Goal: Transaction & Acquisition: Download file/media

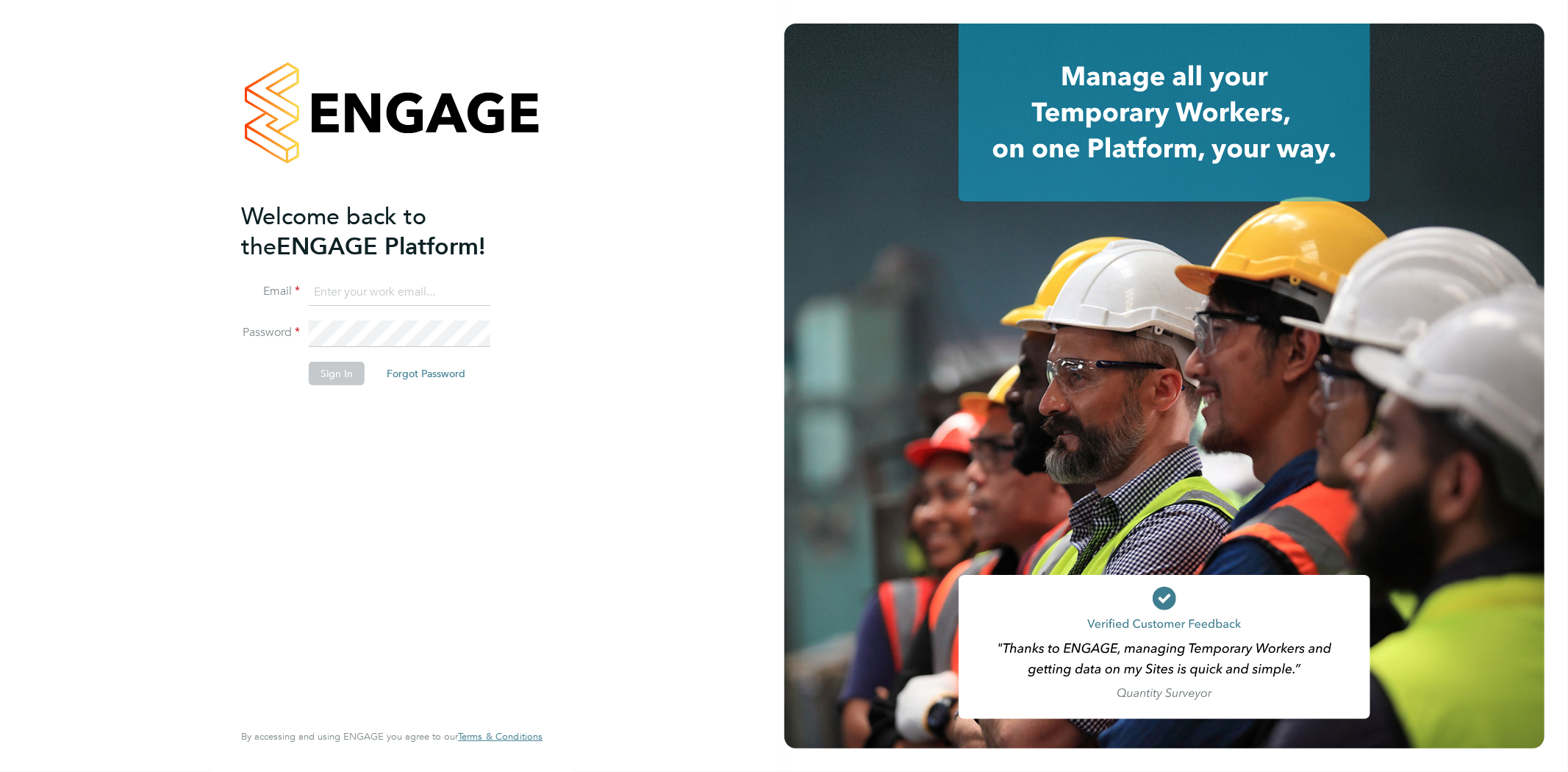
type input "rob@ivyresourcegroup.com"
click at [335, 370] on button "Sign In" at bounding box center [336, 373] width 56 height 23
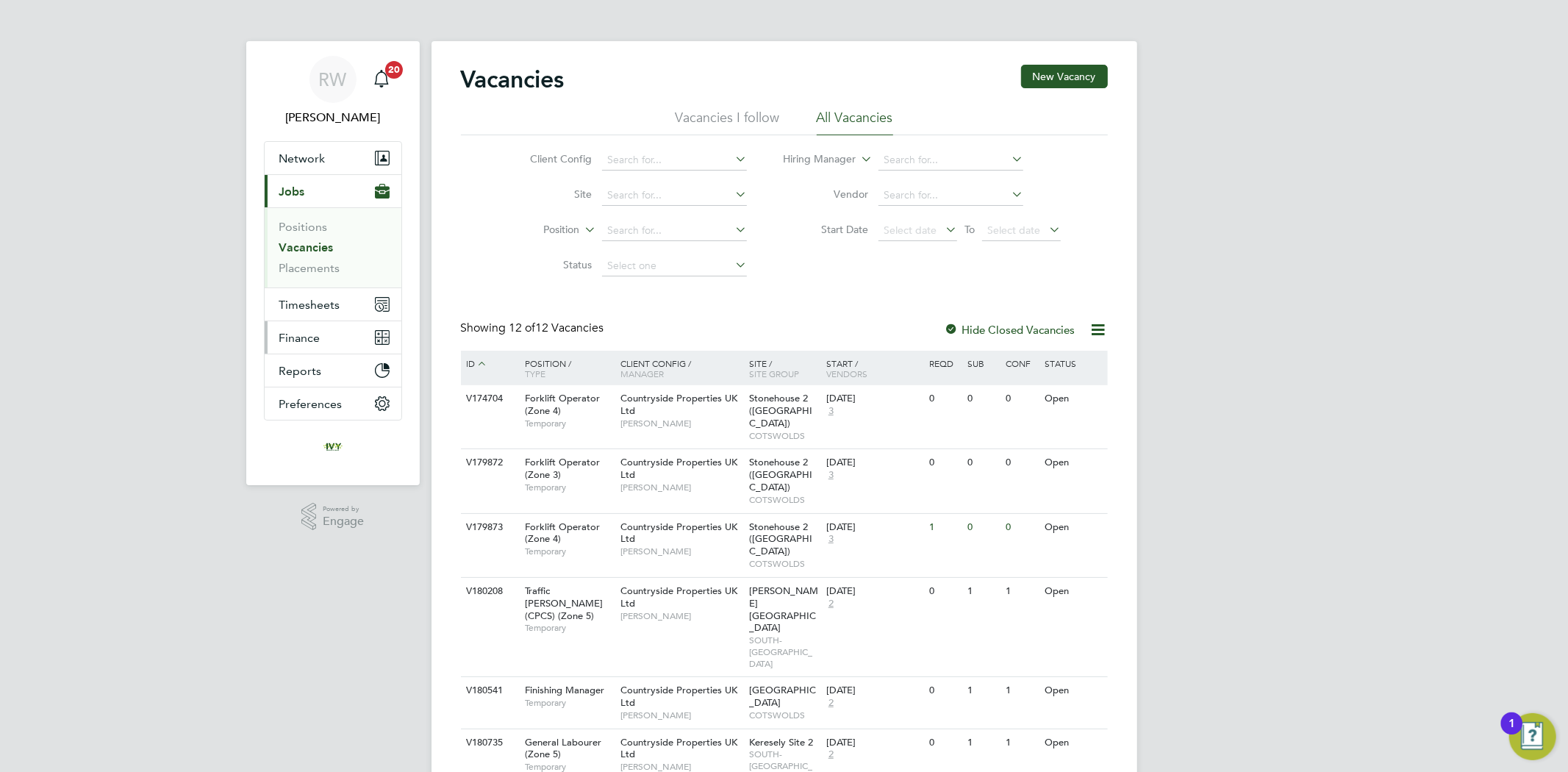
click at [305, 341] on span "Finance" at bounding box center [299, 338] width 41 height 14
drag, startPoint x: 302, startPoint y: 331, endPoint x: 342, endPoint y: 334, distance: 40.1
click at [302, 331] on span "Finance" at bounding box center [299, 338] width 41 height 14
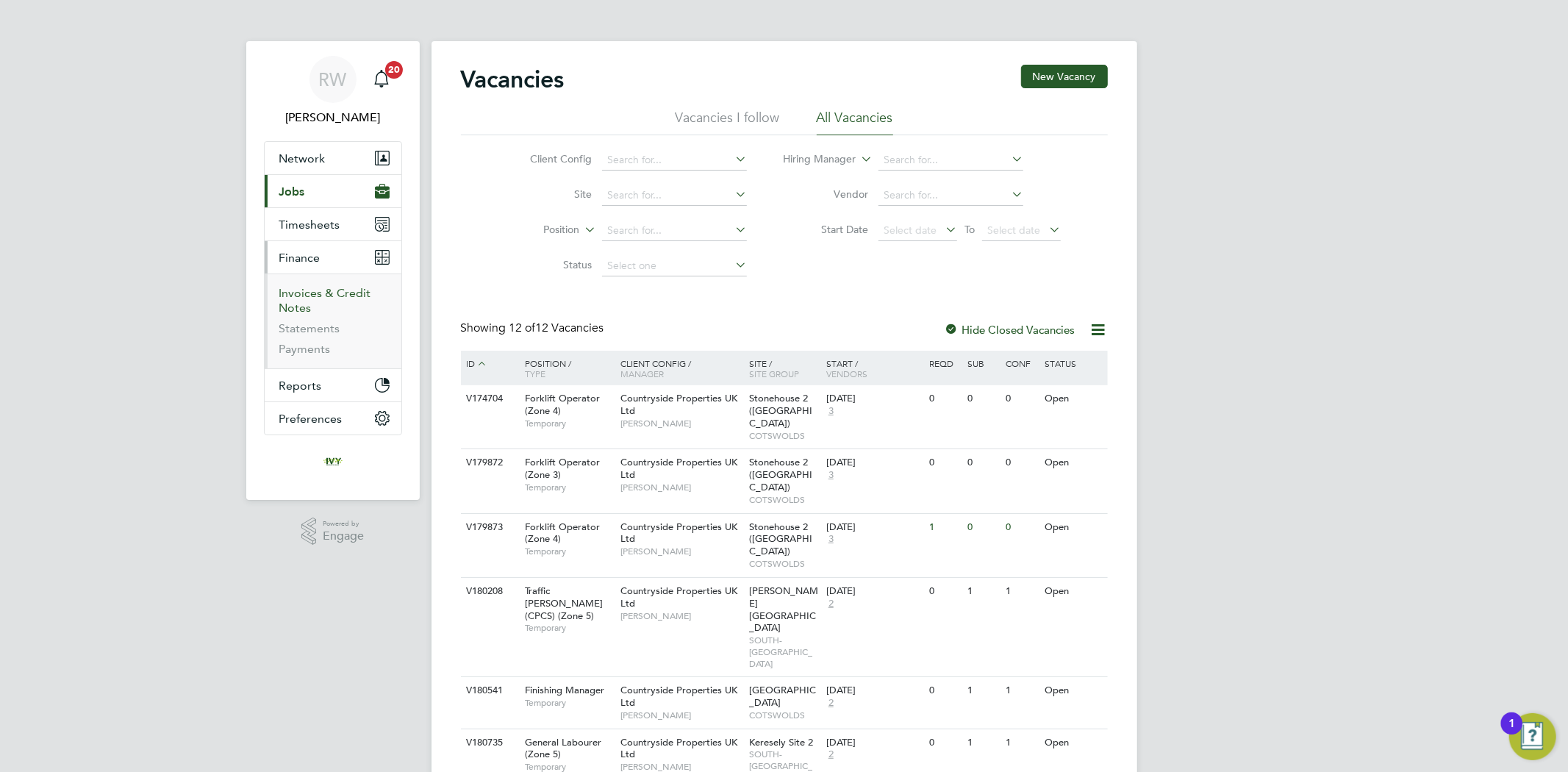
click at [303, 288] on link "Invoices & Credit Notes" at bounding box center [325, 300] width 92 height 28
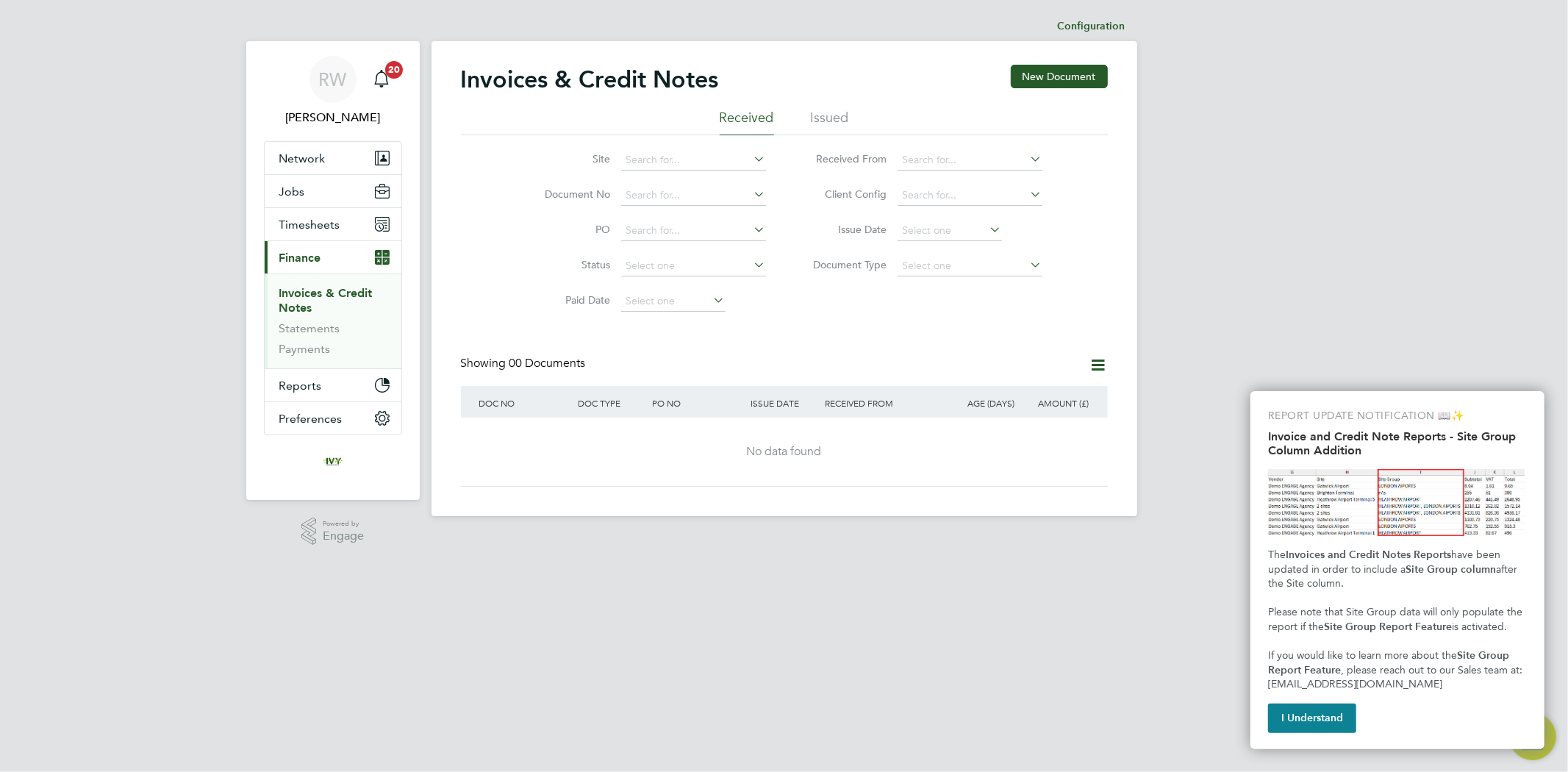
click at [829, 111] on li "Issued" at bounding box center [829, 121] width 38 height 26
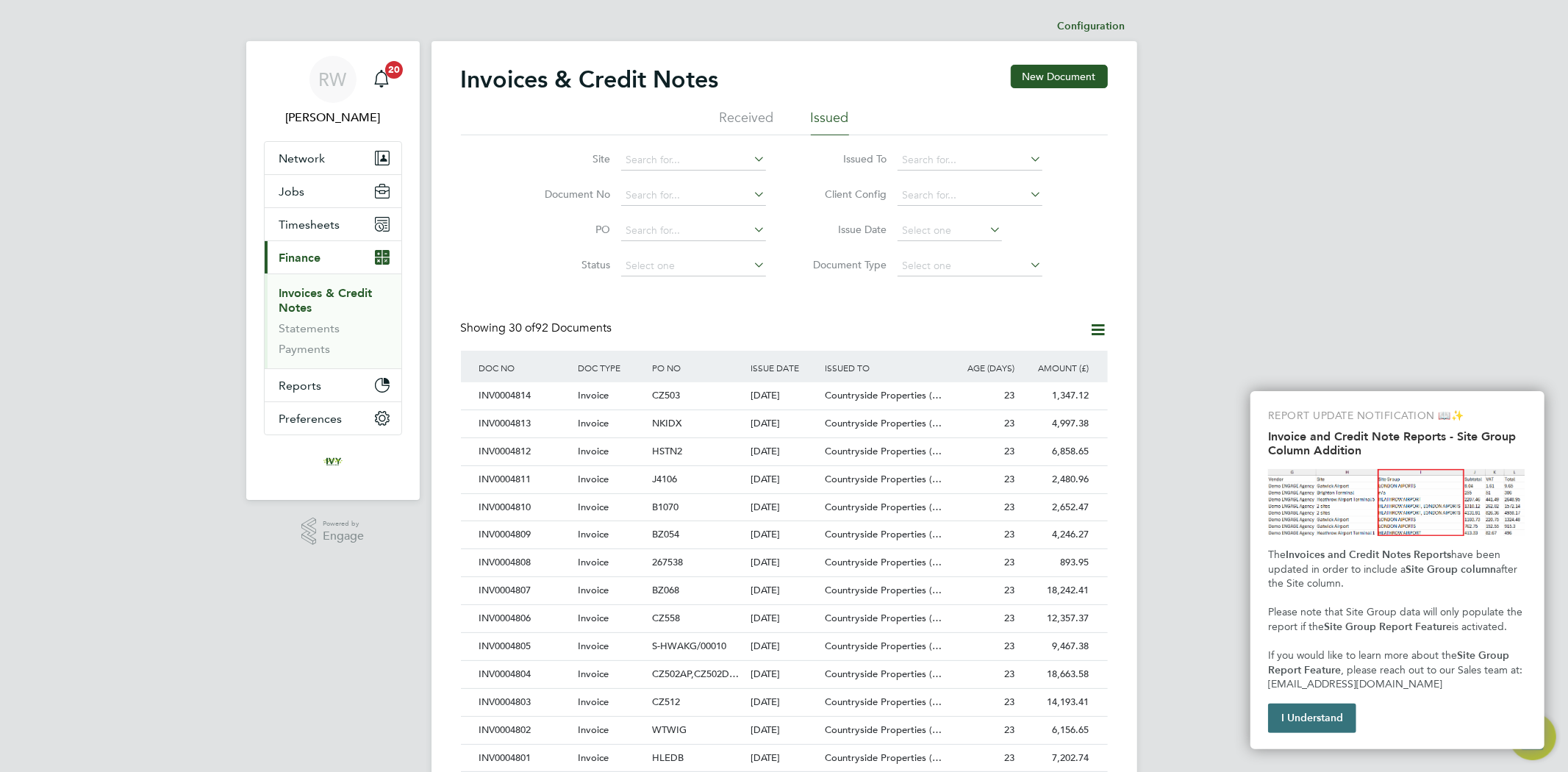
click at [1311, 714] on button "I Understand" at bounding box center [1312, 718] width 88 height 29
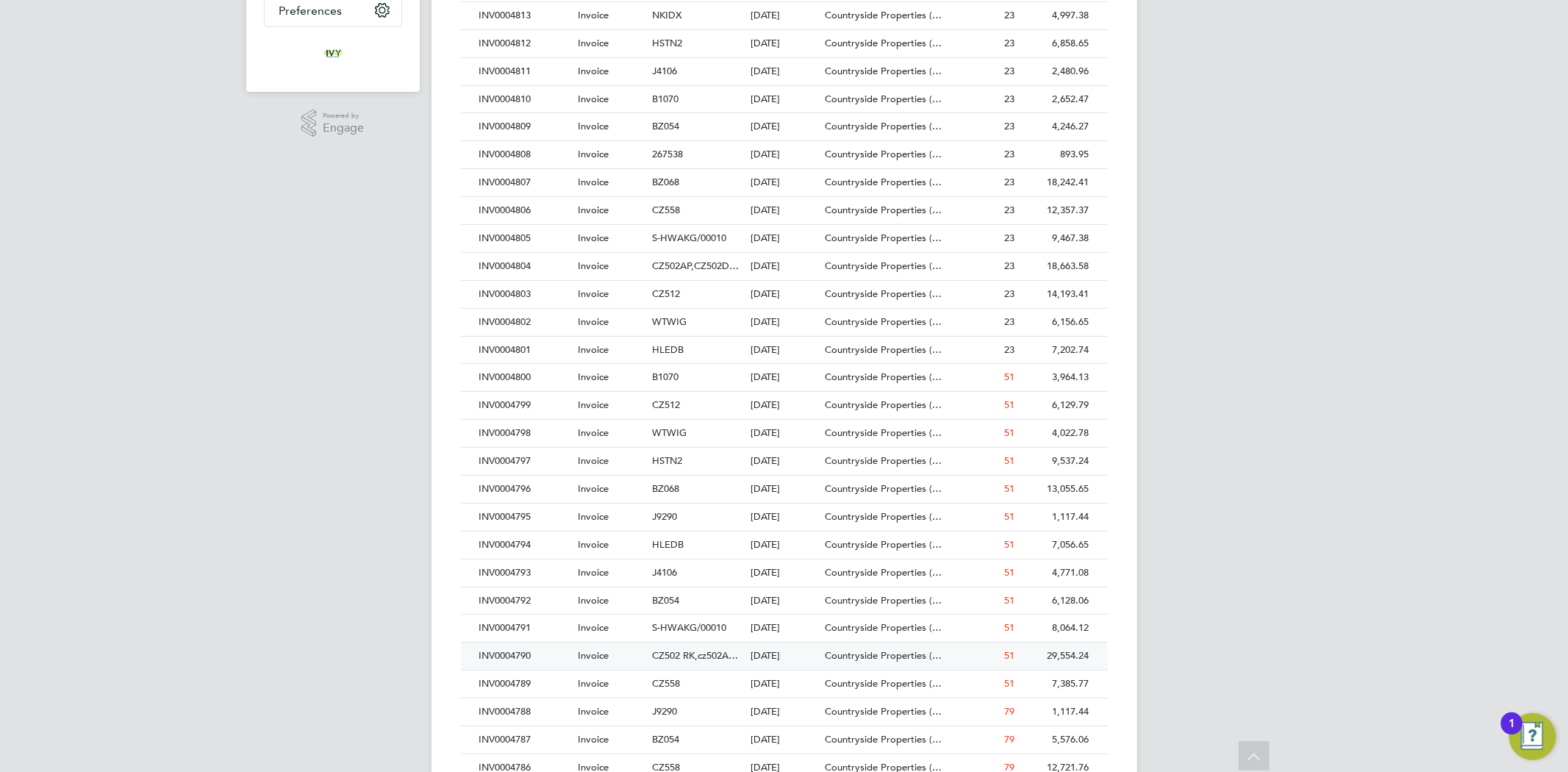
click at [564, 651] on div "INV0004790" at bounding box center [525, 656] width 99 height 27
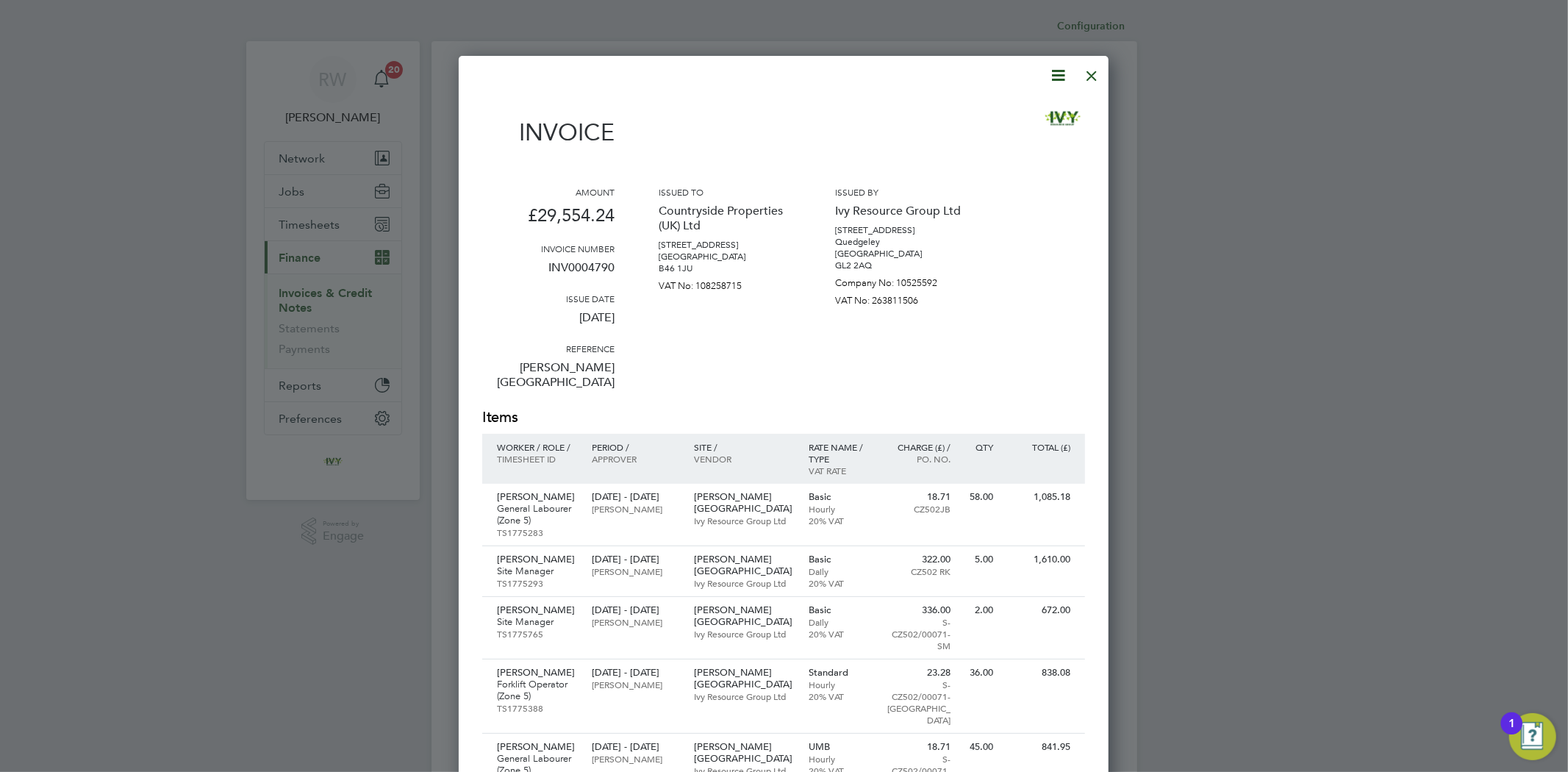
click at [1058, 72] on icon at bounding box center [1058, 75] width 19 height 19
click at [1007, 107] on li "Download Invoice" at bounding box center [1013, 110] width 102 height 20
click at [1092, 75] on div at bounding box center [1091, 72] width 26 height 26
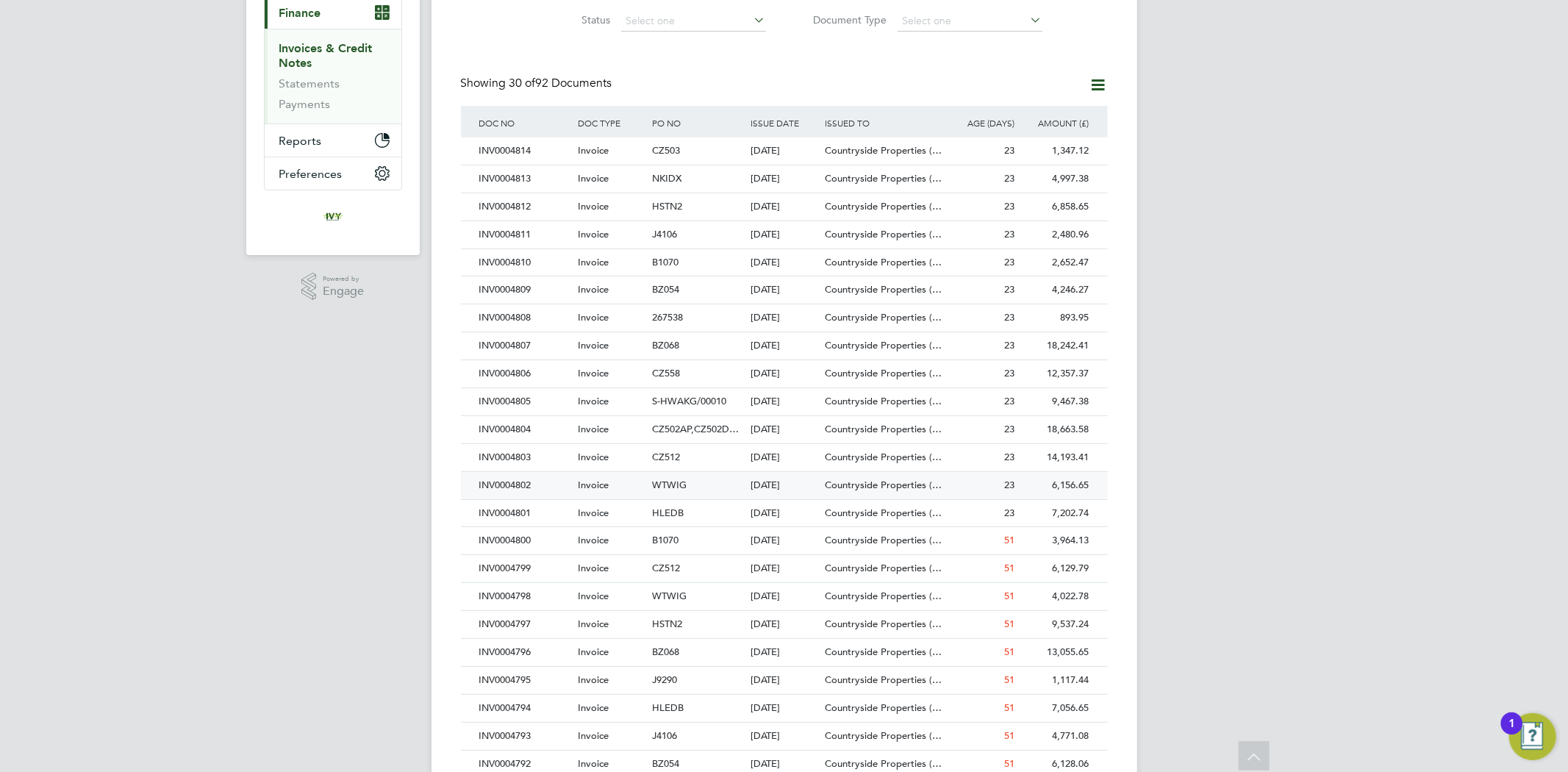
scroll to position [326, 0]
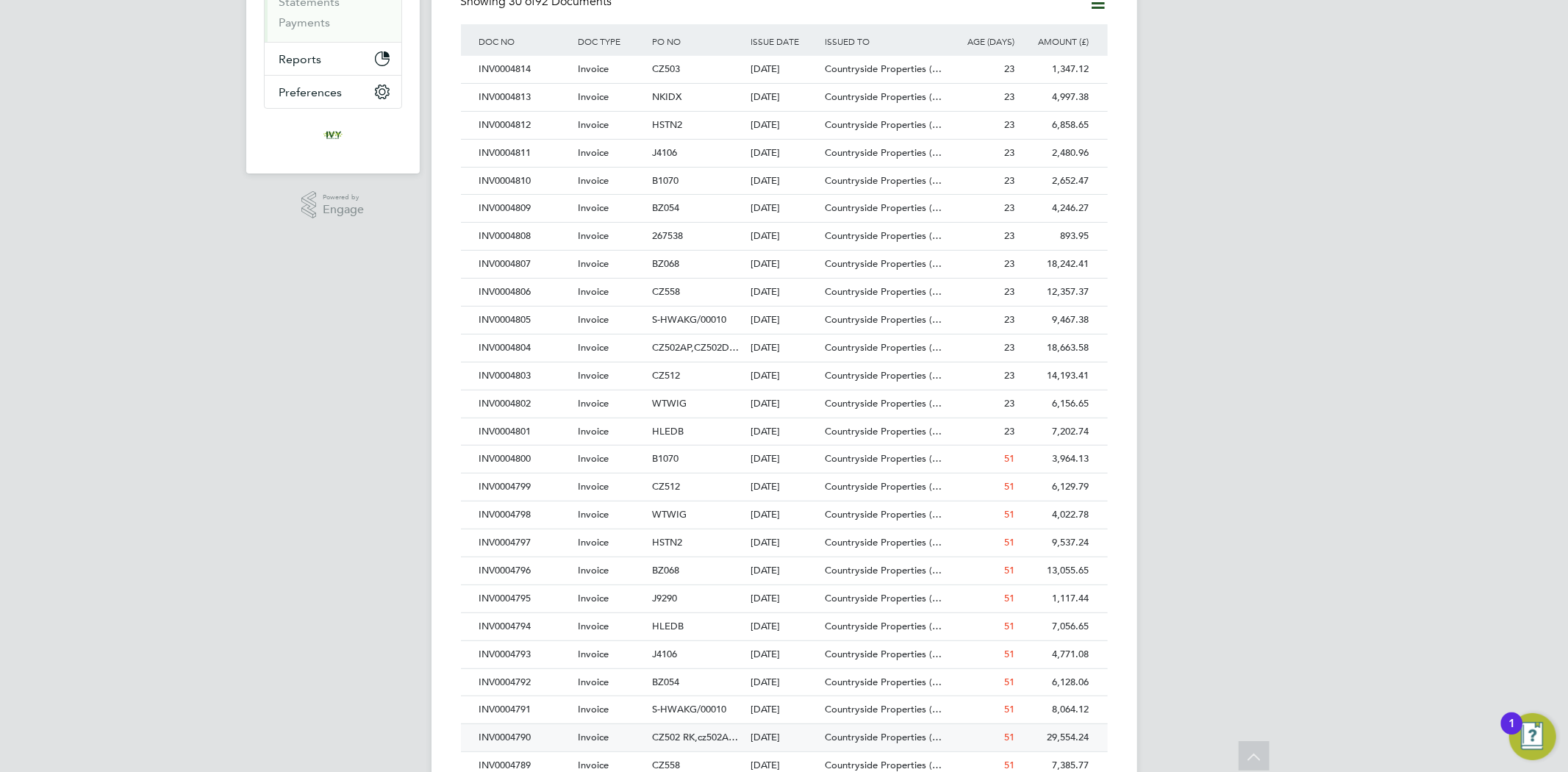
click at [556, 738] on div "INV0004790" at bounding box center [525, 738] width 99 height 27
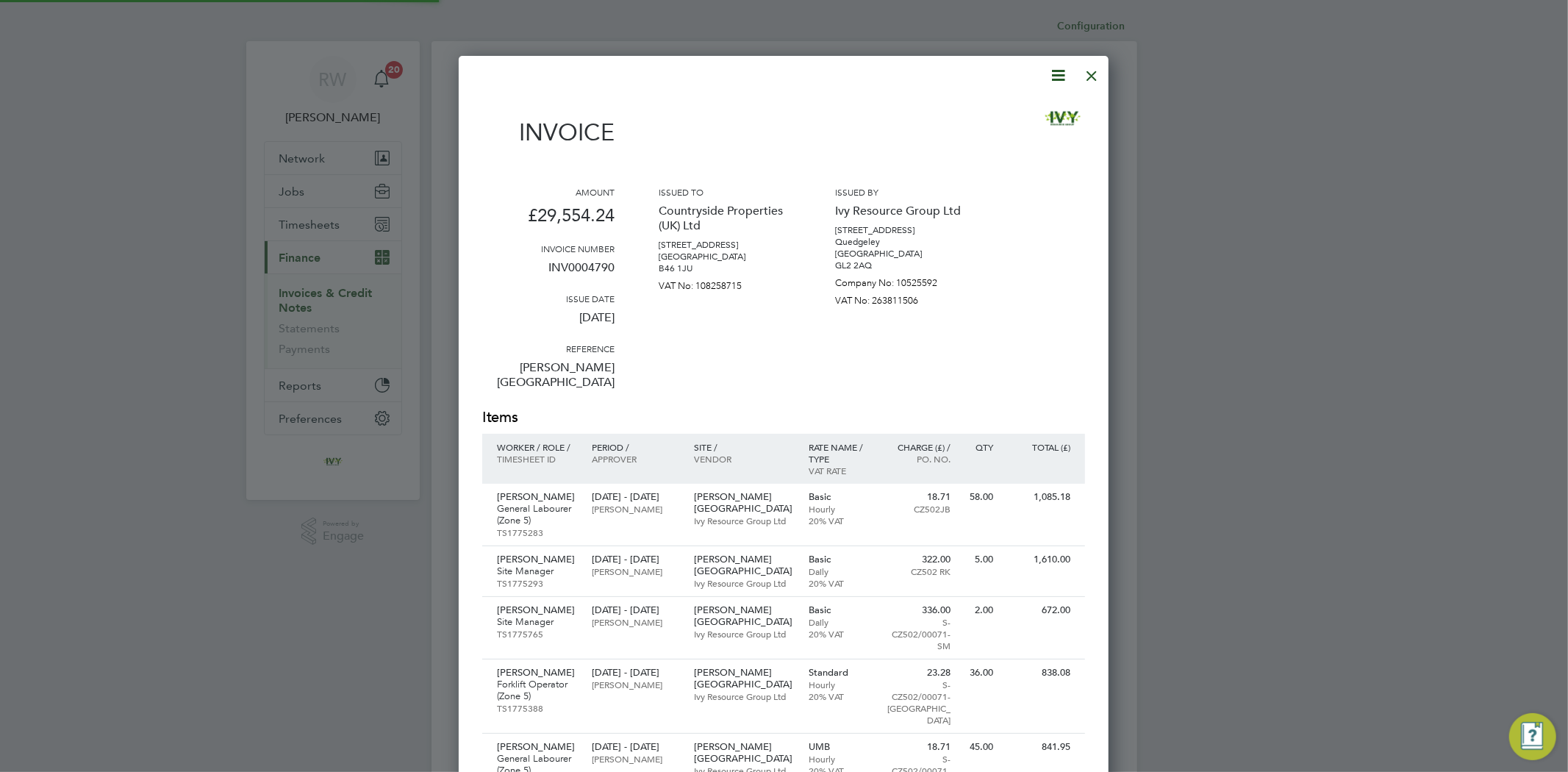
scroll to position [2312, 650]
click at [1059, 75] on icon at bounding box center [1058, 75] width 19 height 19
click at [1035, 107] on li "Download Invoice" at bounding box center [1013, 110] width 102 height 20
